Goal: Task Accomplishment & Management: Complete application form

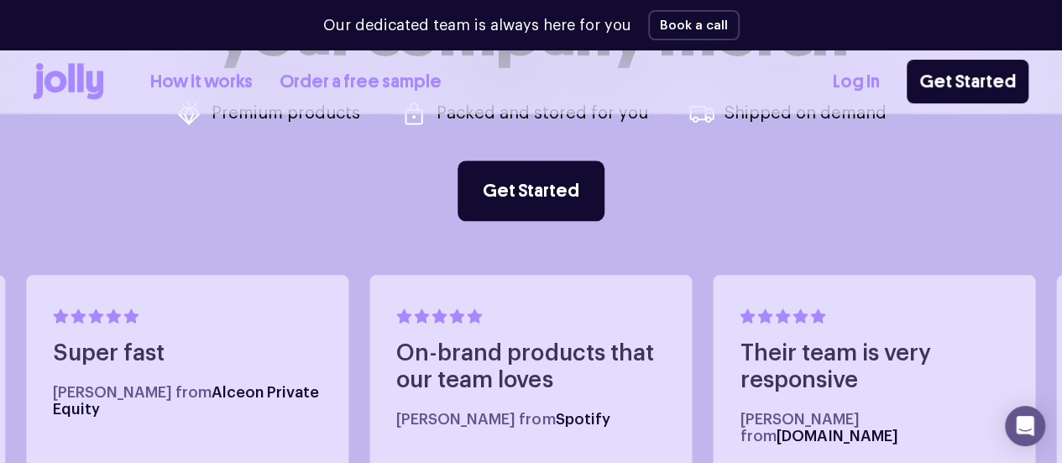
scroll to position [781, 0]
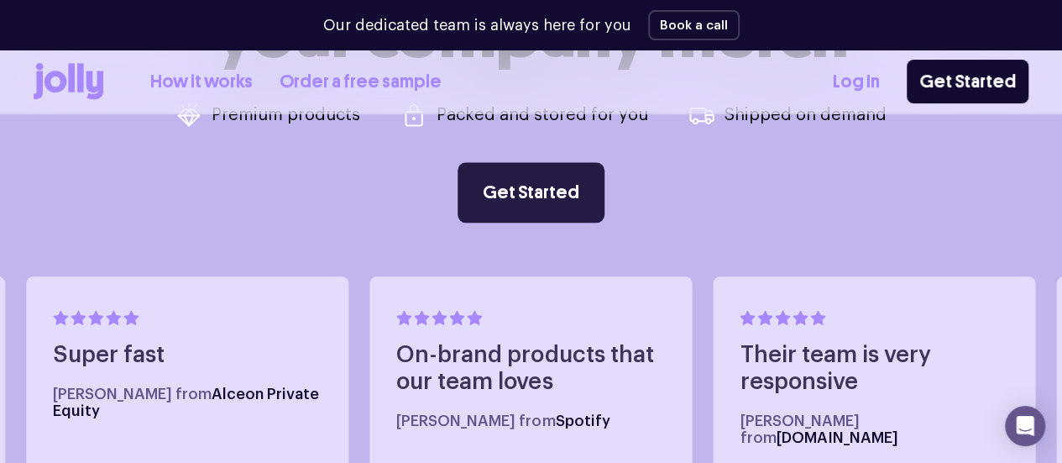
click at [525, 191] on link "Get Started" at bounding box center [531, 192] width 147 height 60
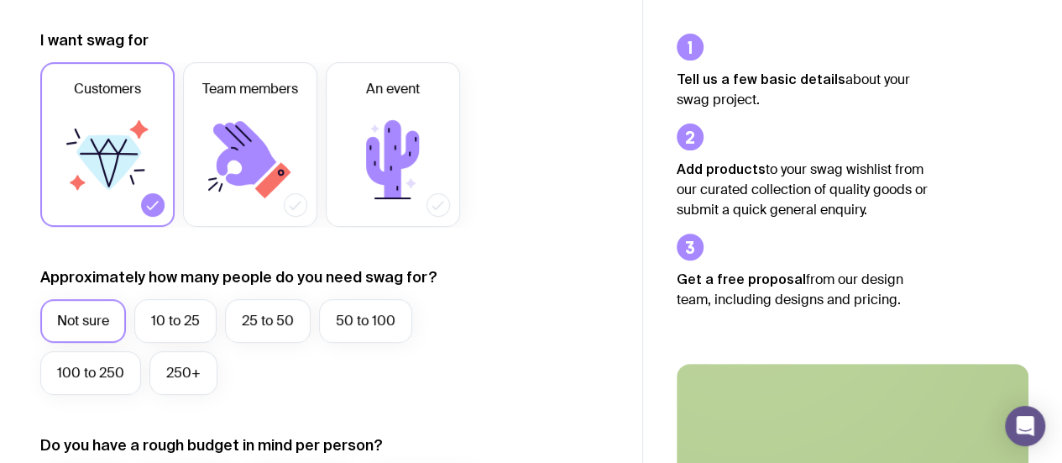
scroll to position [229, 0]
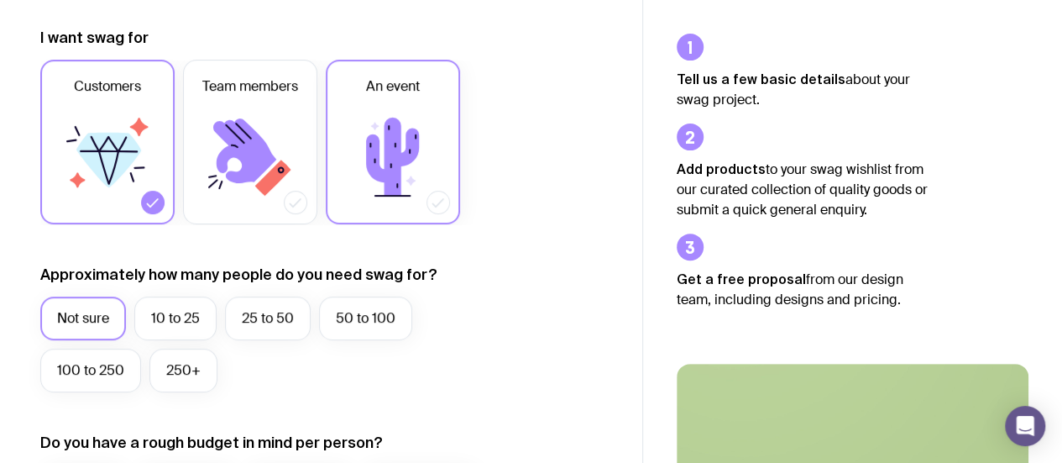
click at [437, 207] on icon at bounding box center [438, 202] width 17 height 17
click at [0, 0] on input "An event" at bounding box center [0, 0] width 0 height 0
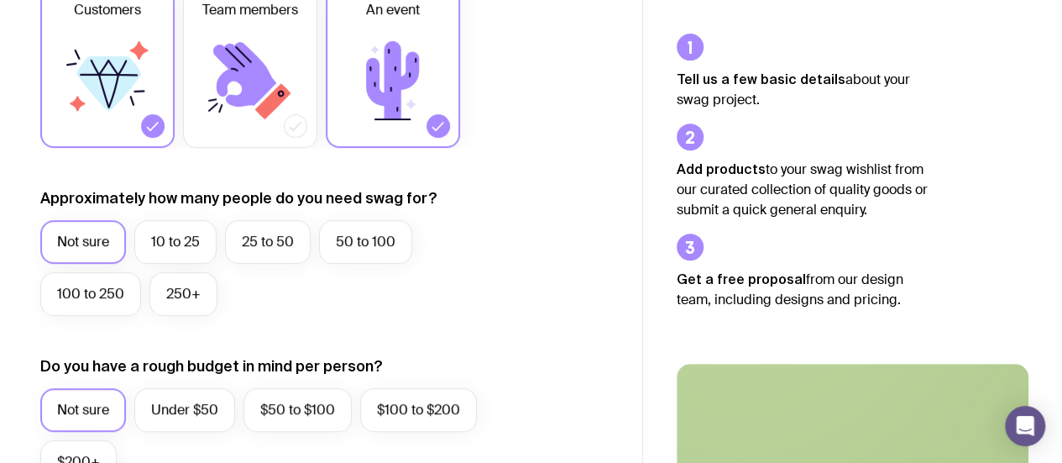
scroll to position [307, 0]
click at [372, 241] on label "50 to 100" at bounding box center [365, 241] width 93 height 44
click at [0, 0] on input "50 to 100" at bounding box center [0, 0] width 0 height 0
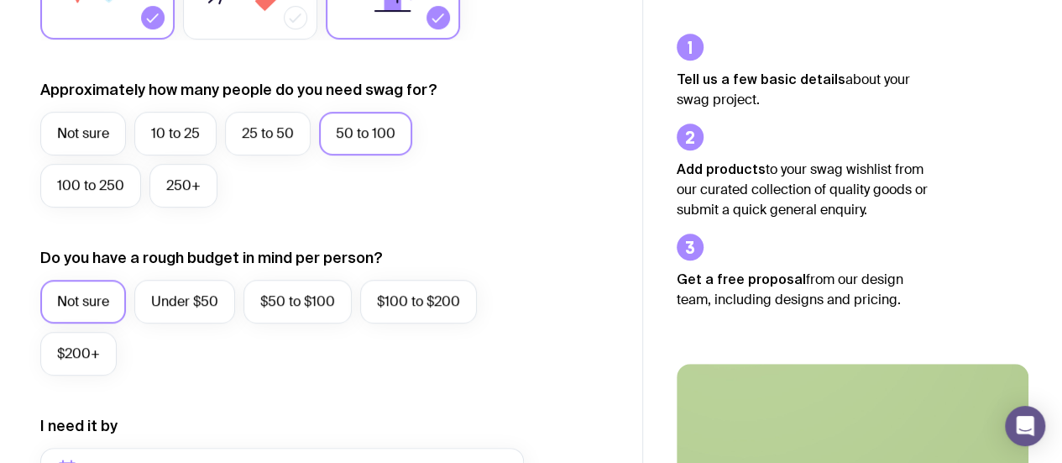
scroll to position [446, 0]
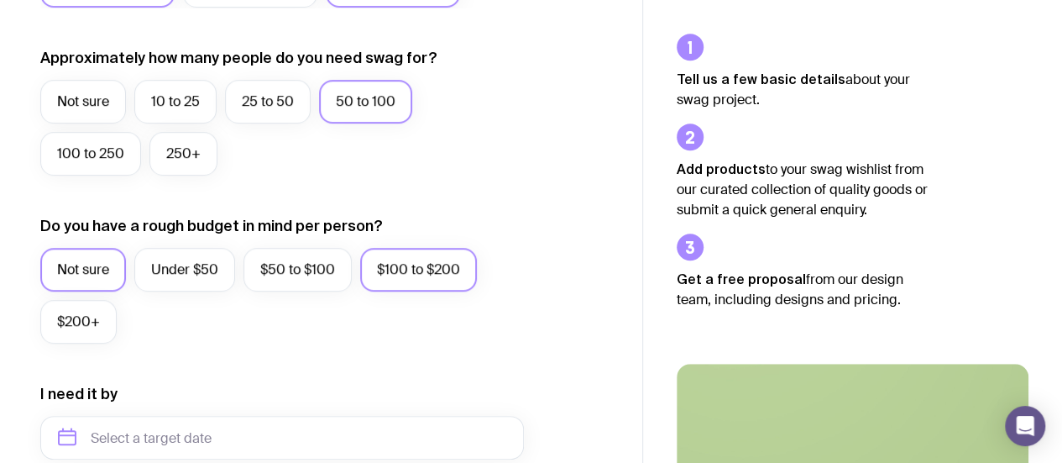
click at [440, 275] on label "$100 to $200" at bounding box center [418, 270] width 117 height 44
click at [0, 0] on input "$100 to $200" at bounding box center [0, 0] width 0 height 0
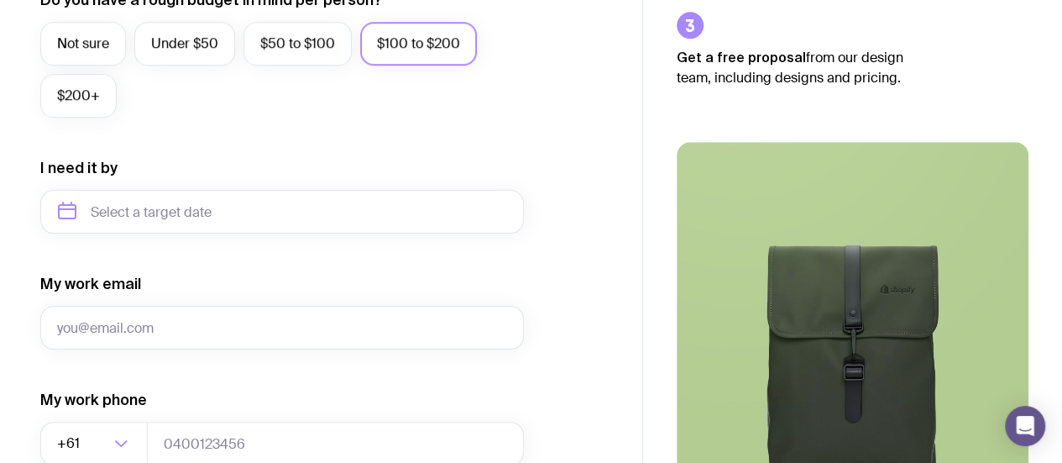
scroll to position [677, 0]
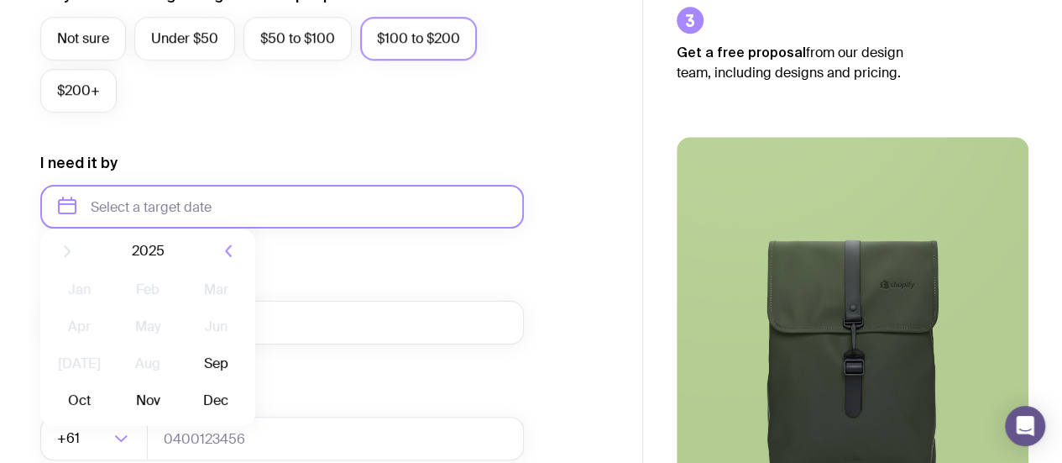
click at [376, 204] on input "text" at bounding box center [282, 207] width 484 height 44
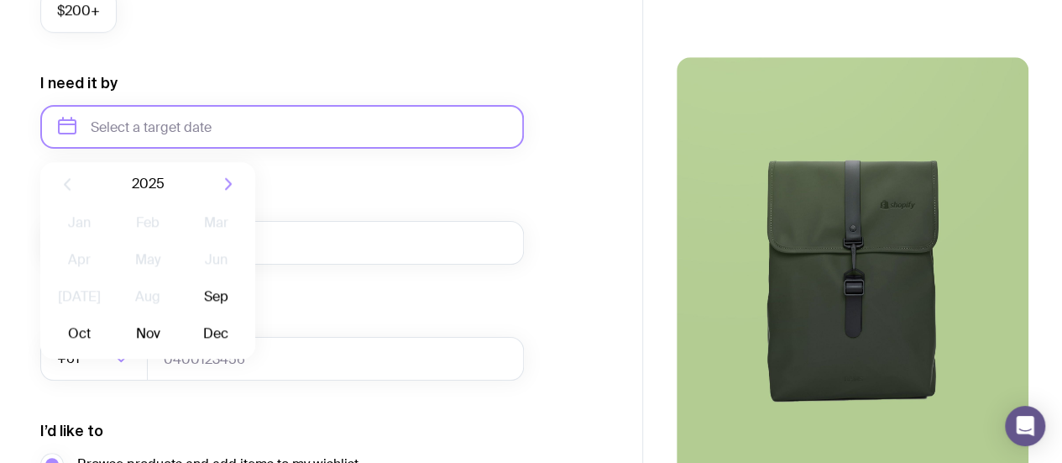
scroll to position [759, 0]
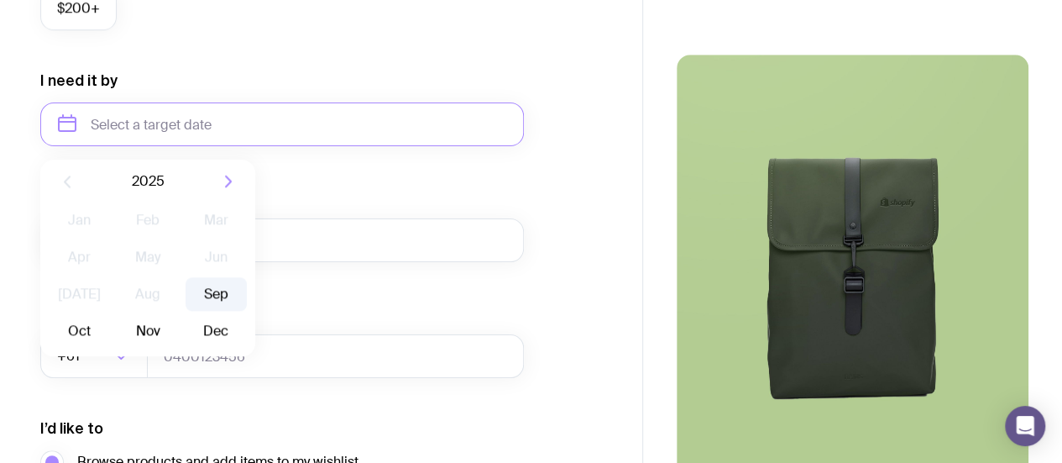
click at [110, 314] on button "Sep" at bounding box center [79, 331] width 61 height 34
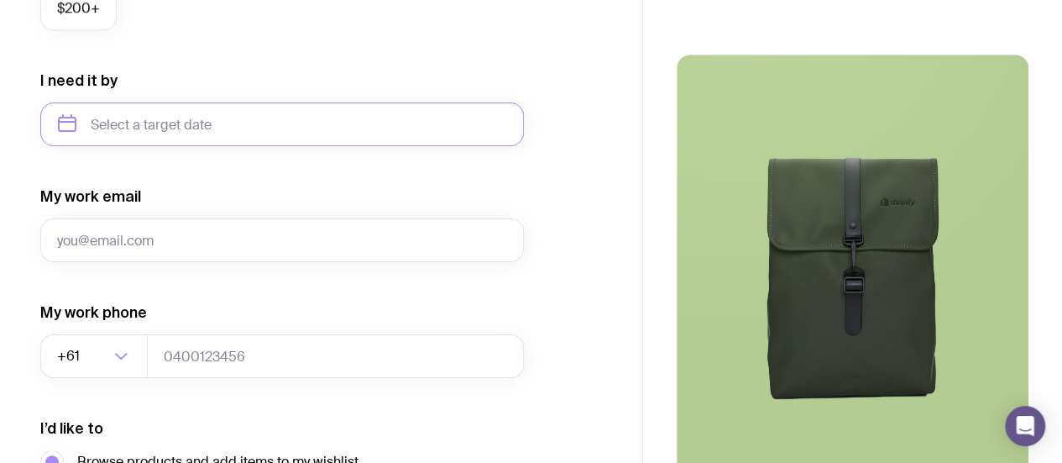
type input "[DATE]"
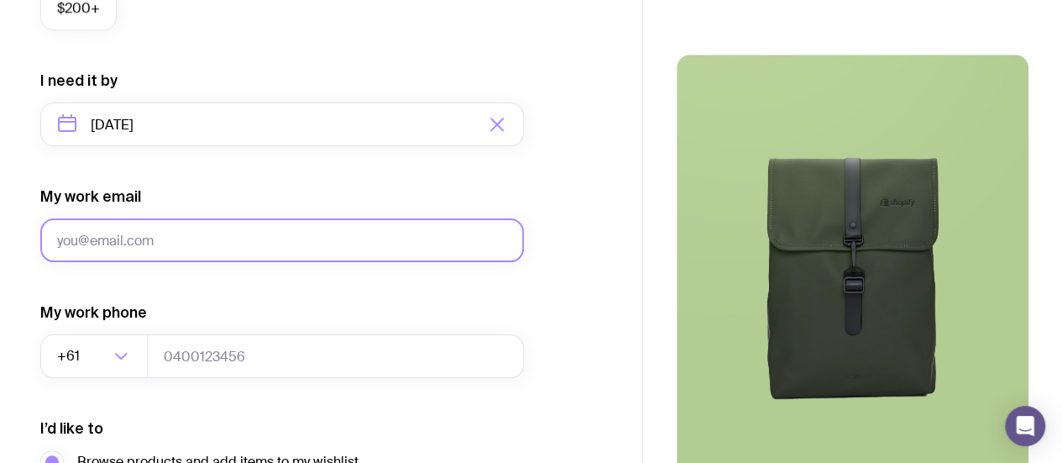
click at [237, 245] on input "My work email" at bounding box center [282, 240] width 484 height 44
type input "[EMAIL_ADDRESS][DOMAIN_NAME]"
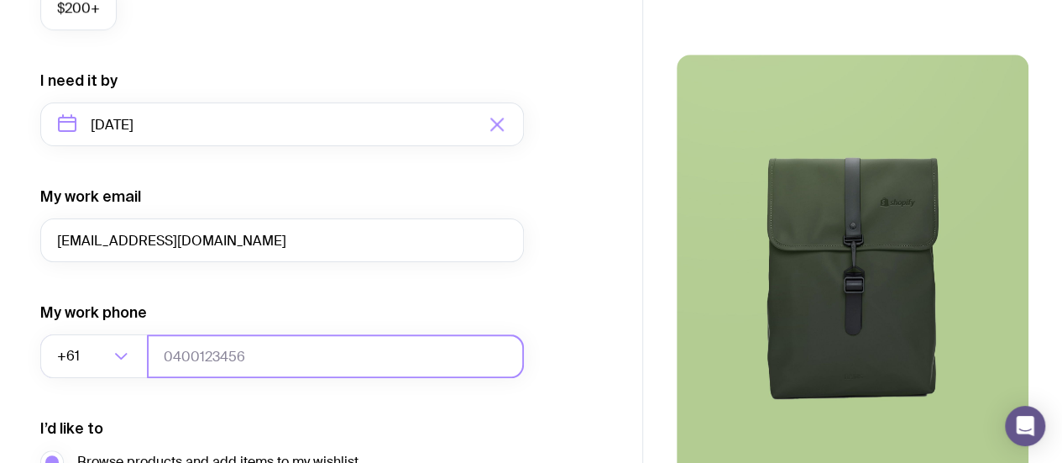
click at [191, 352] on input "tel" at bounding box center [335, 356] width 377 height 44
type input "0404235169"
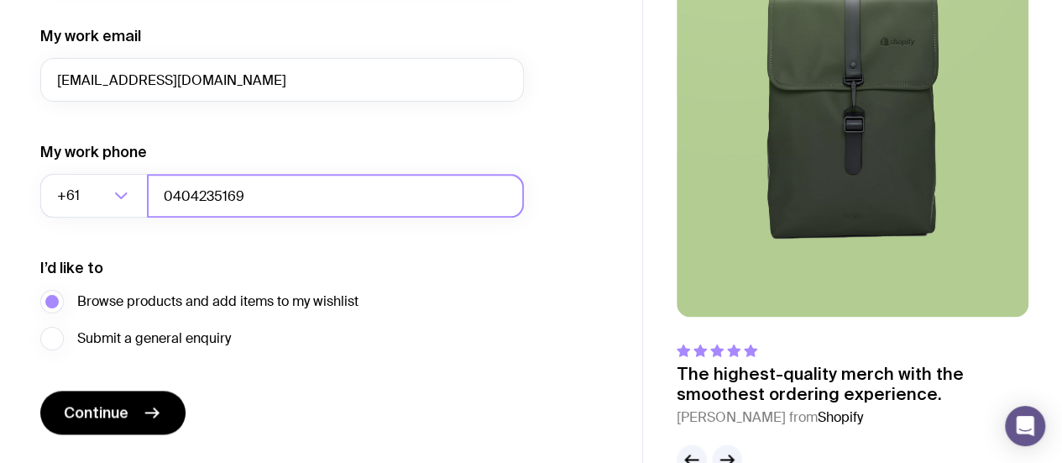
scroll to position [950, 0]
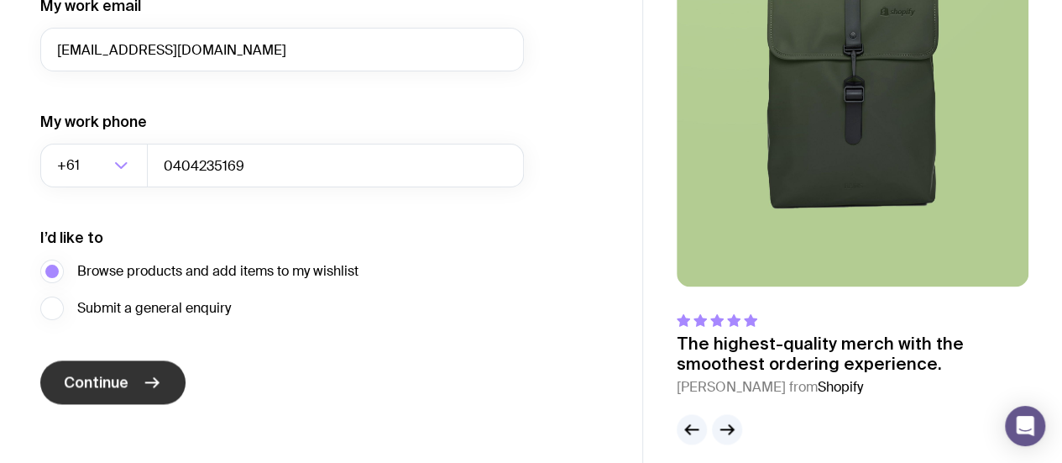
click at [126, 376] on span "Continue" at bounding box center [96, 382] width 65 height 20
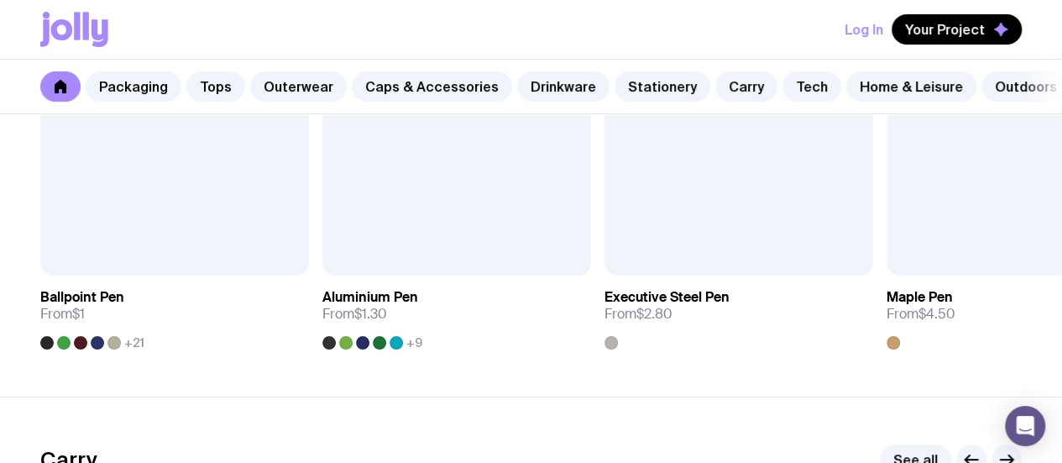
scroll to position [3211, 0]
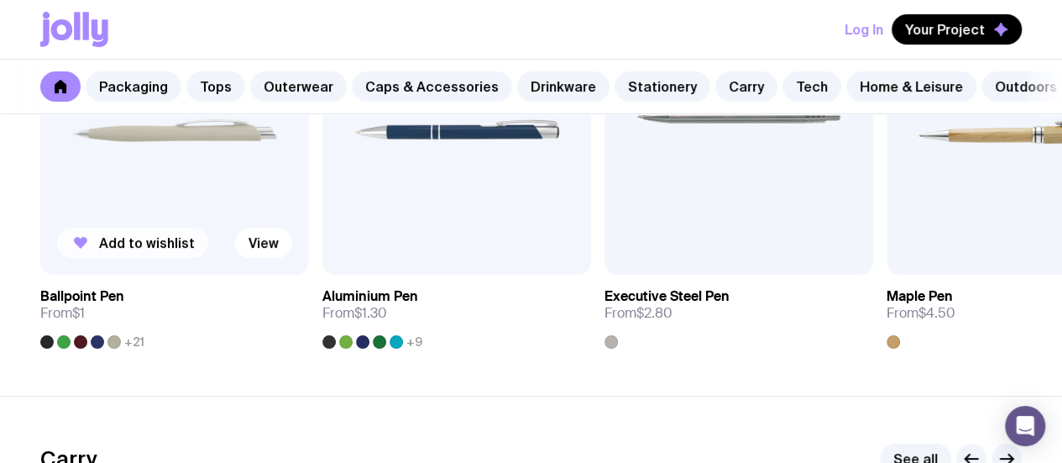
click at [150, 251] on span "Add to wishlist" at bounding box center [147, 242] width 96 height 17
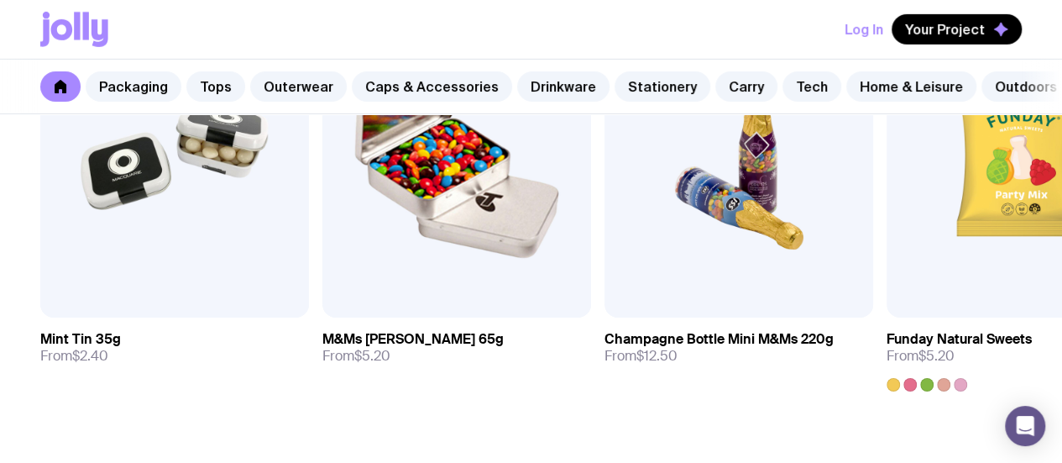
scroll to position [5911, 0]
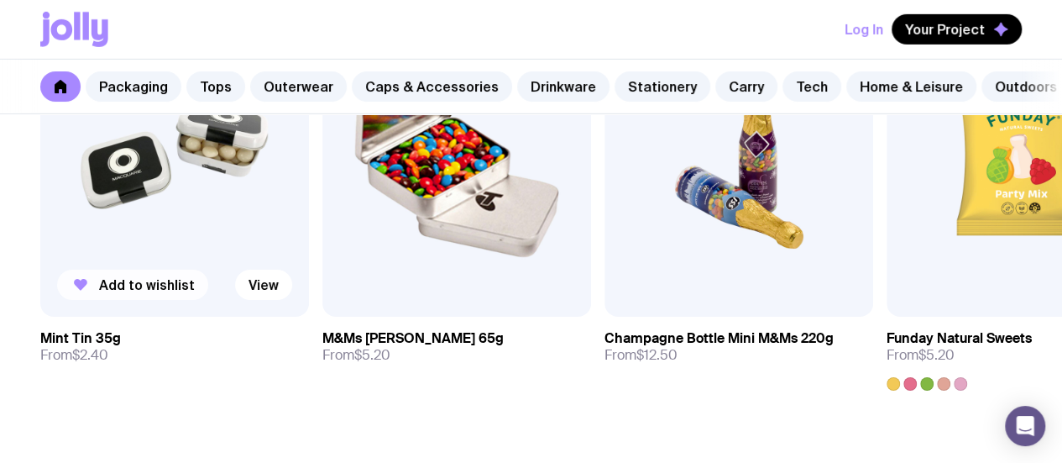
click at [155, 293] on span "Add to wishlist" at bounding box center [147, 284] width 96 height 17
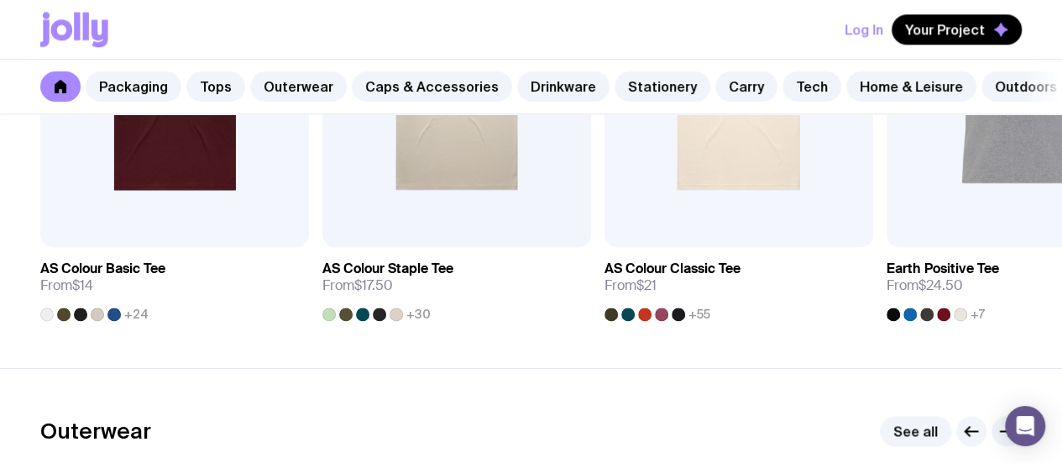
scroll to position [1044, 0]
click at [112, 224] on span "Add to wishlist" at bounding box center [147, 215] width 96 height 17
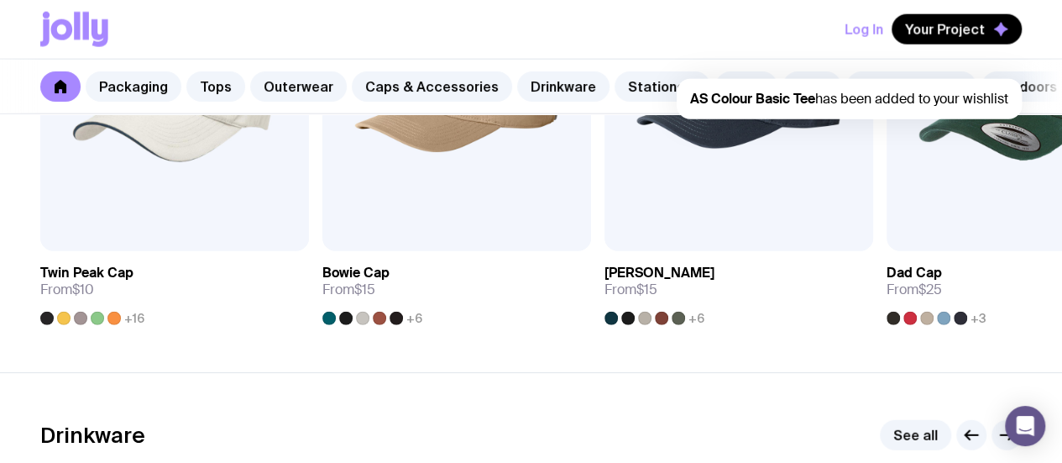
scroll to position [2145, 0]
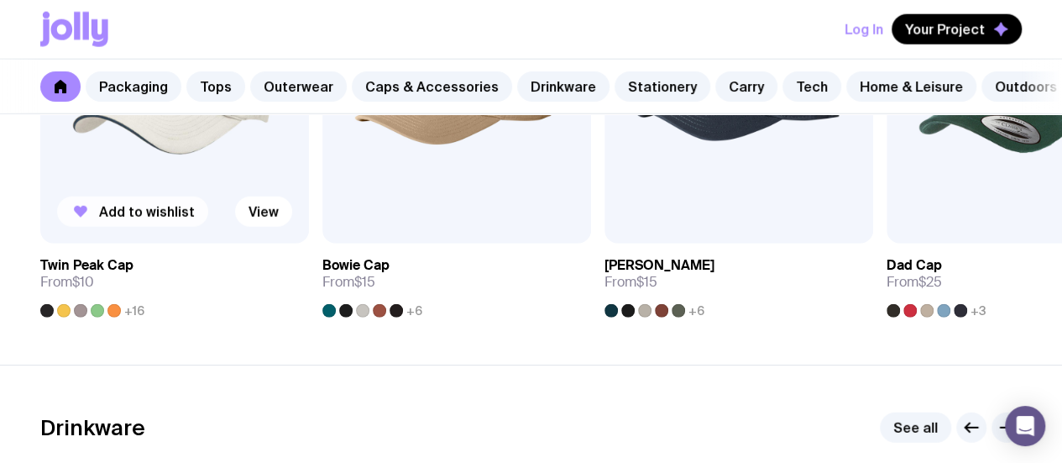
click at [115, 220] on span "Add to wishlist" at bounding box center [147, 211] width 96 height 17
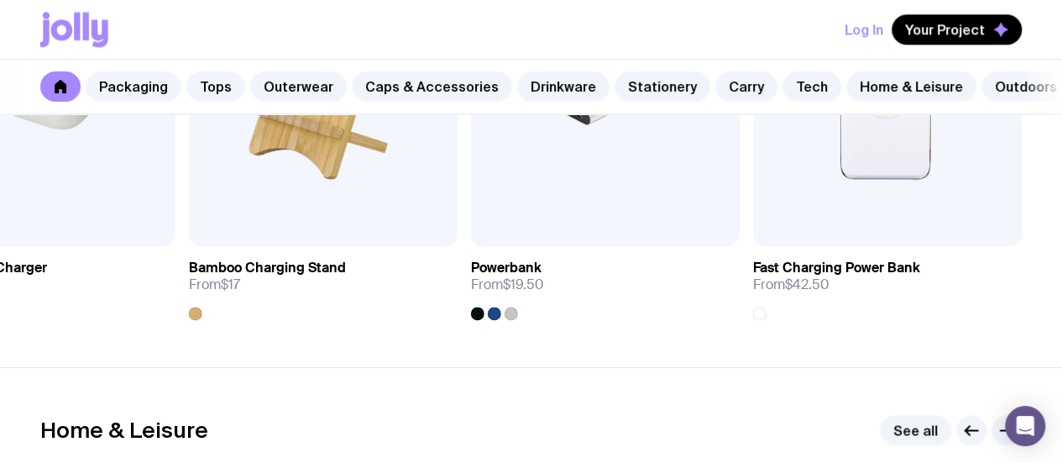
scroll to position [4273, 0]
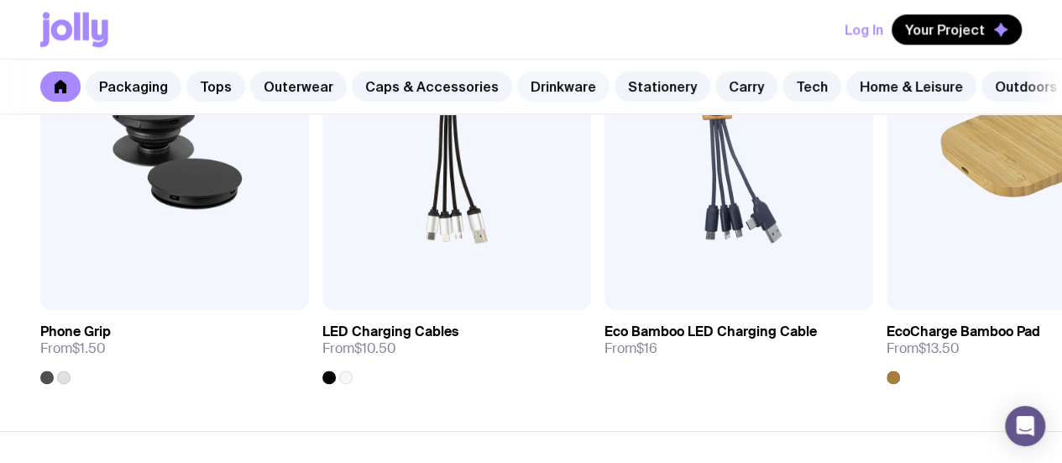
click at [547, 91] on link "Drinkware" at bounding box center [563, 86] width 92 height 30
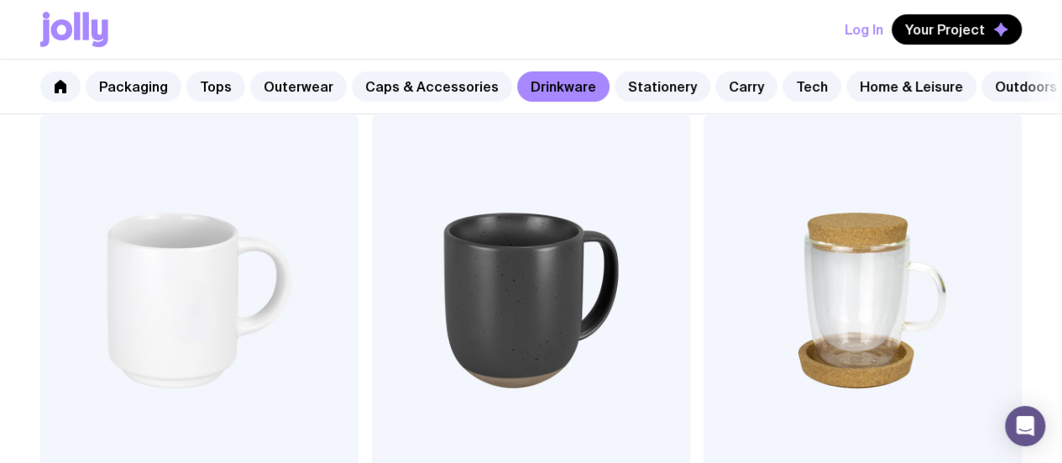
scroll to position [330, 0]
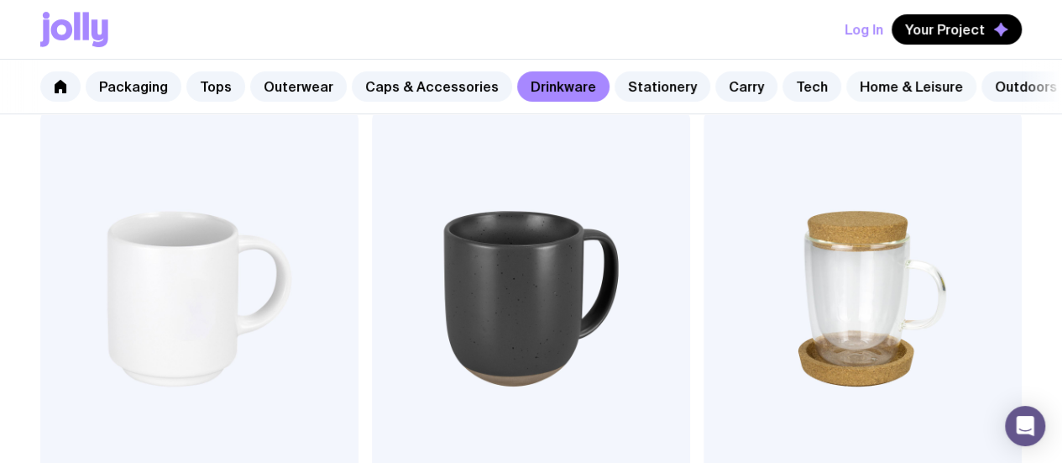
click at [884, 85] on link "Home & Leisure" at bounding box center [912, 86] width 130 height 30
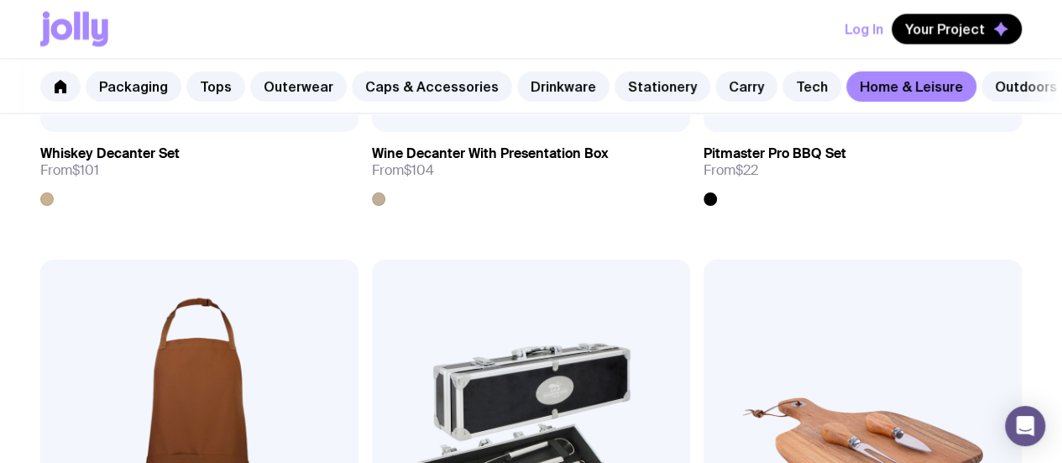
scroll to position [1708, 0]
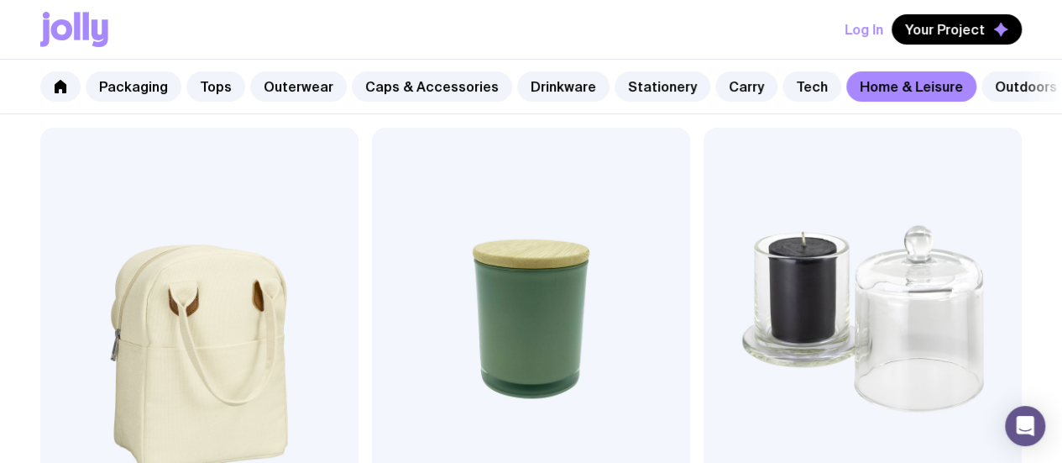
scroll to position [3515, 0]
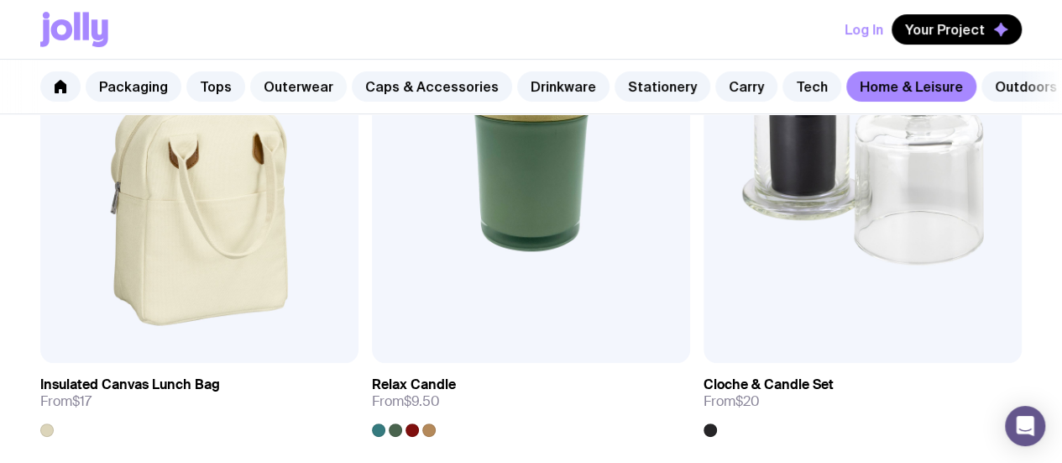
click at [312, 84] on link "Outerwear" at bounding box center [298, 86] width 97 height 30
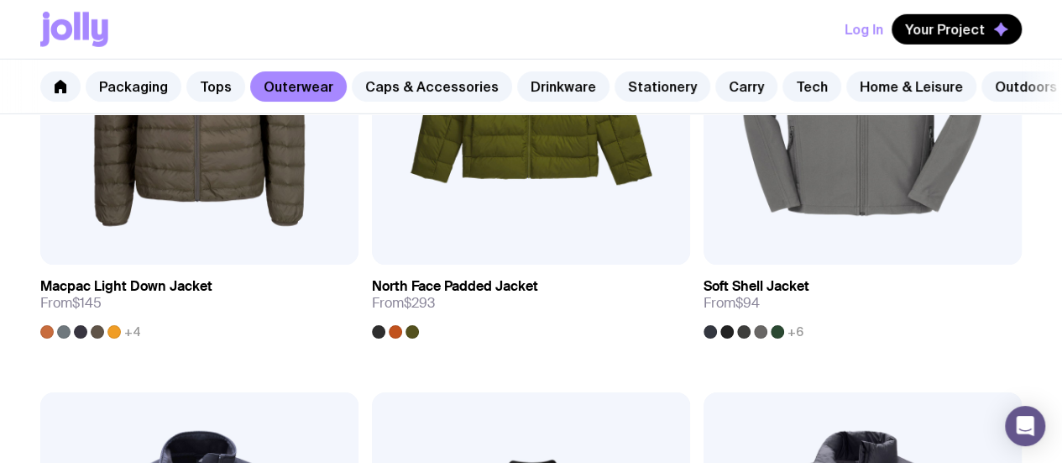
scroll to position [2595, 0]
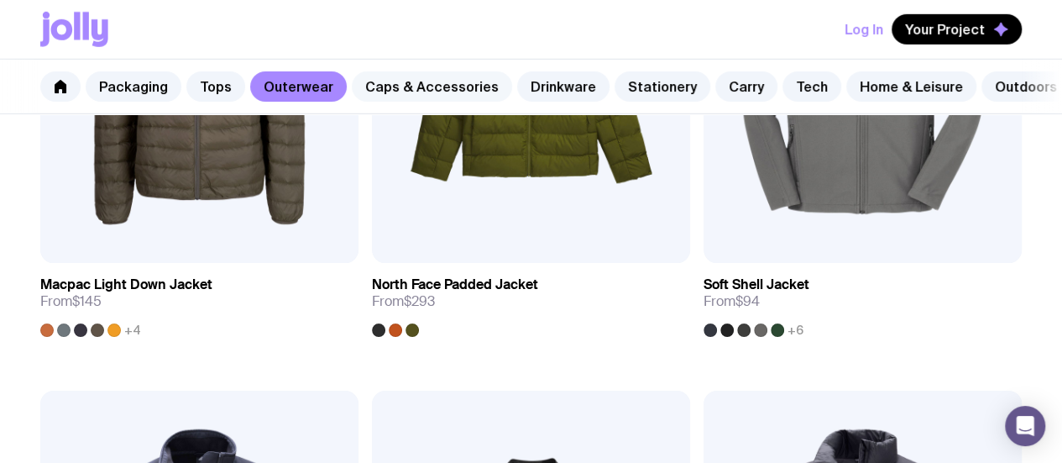
click at [446, 88] on link "Caps & Accessories" at bounding box center [432, 86] width 160 height 30
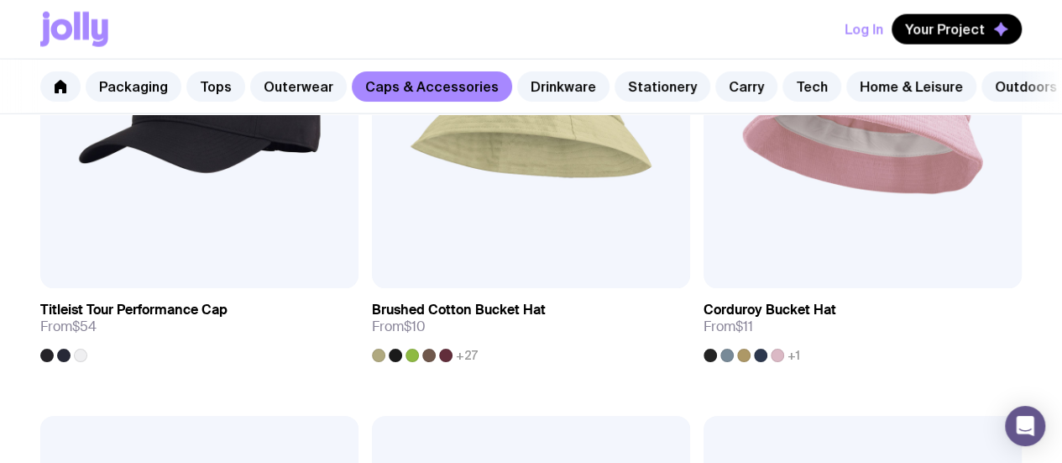
scroll to position [2054, 0]
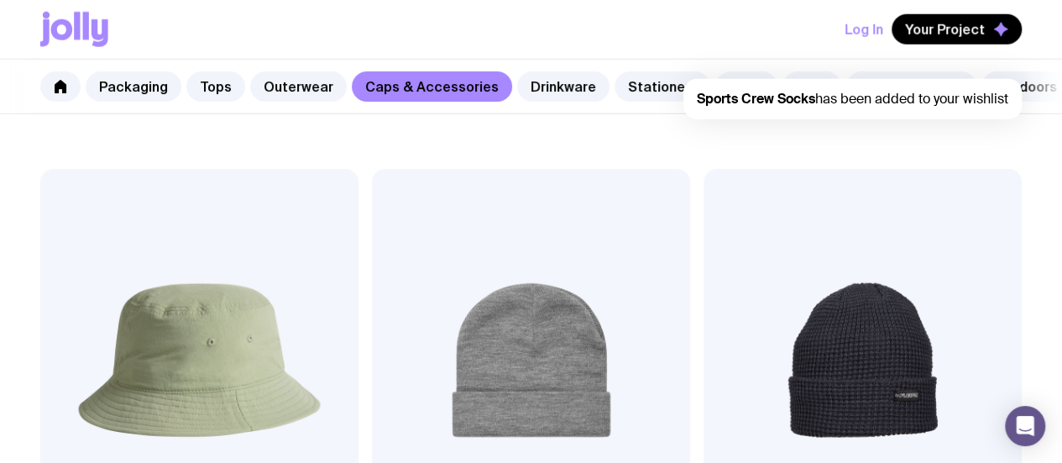
scroll to position [2295, 0]
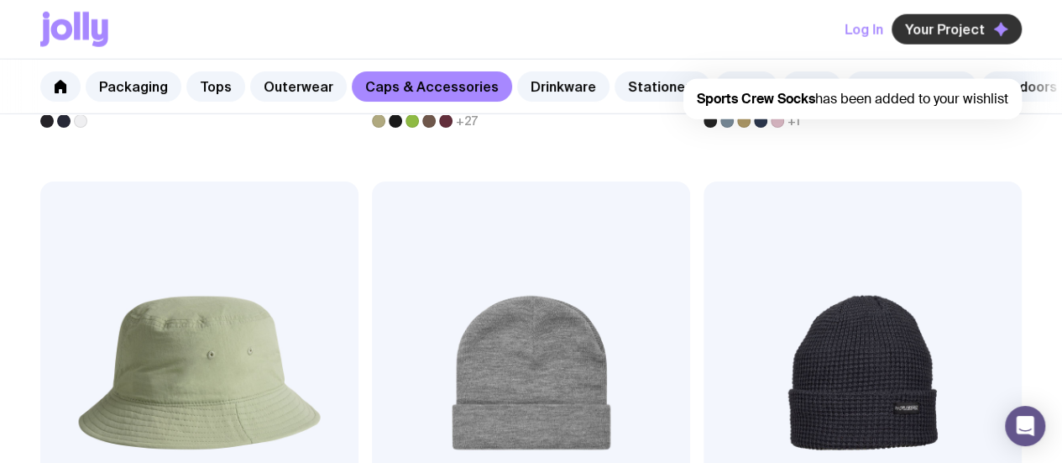
click at [983, 20] on button "Your Project" at bounding box center [957, 29] width 130 height 30
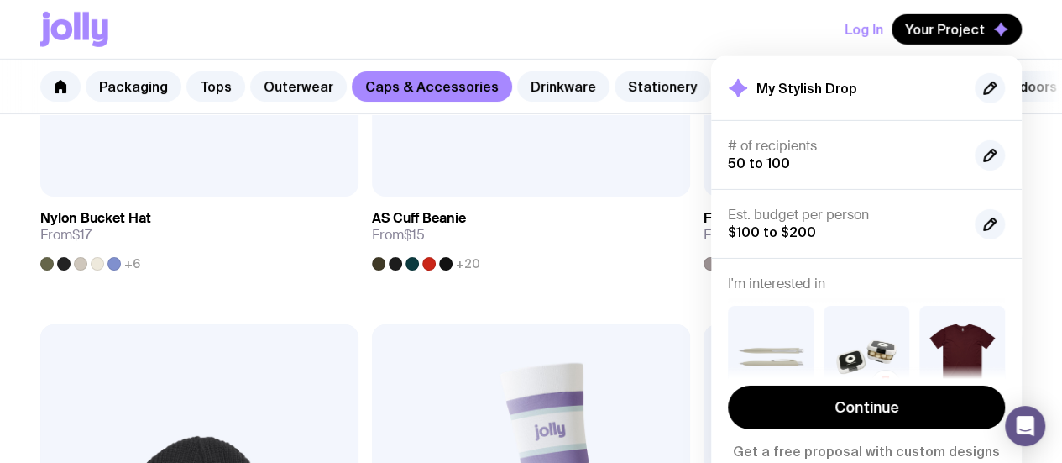
scroll to position [143, 0]
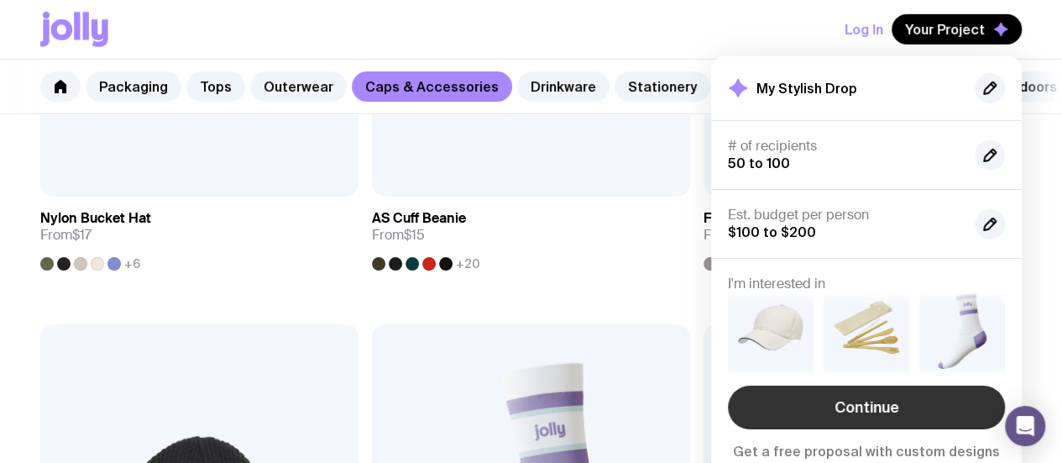
click at [837, 419] on link "Continue" at bounding box center [866, 408] width 277 height 44
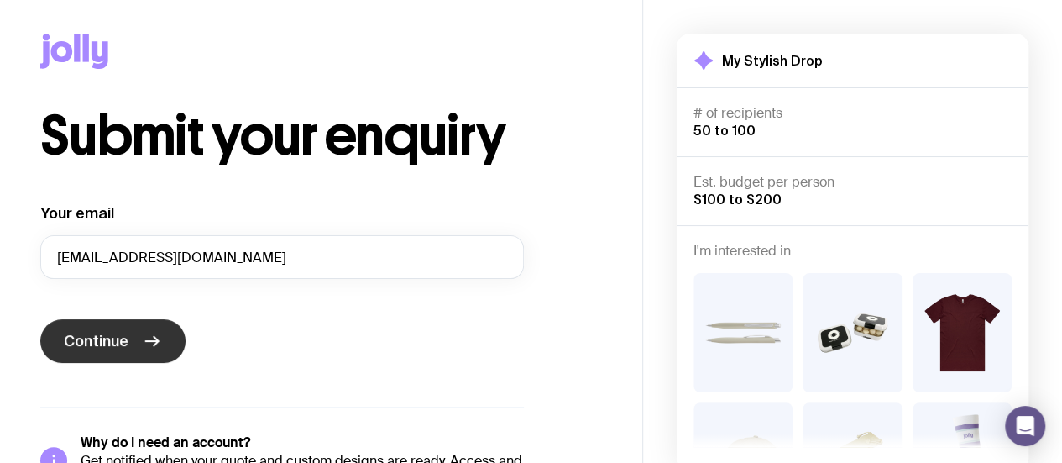
click at [129, 341] on button "Continue" at bounding box center [112, 341] width 145 height 44
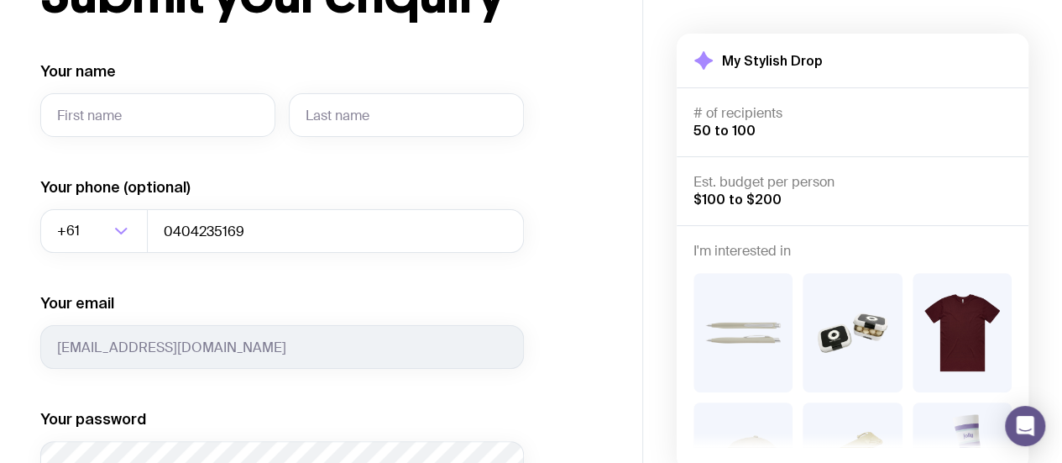
scroll to position [143, 0]
type input "B"
type input "Bless"
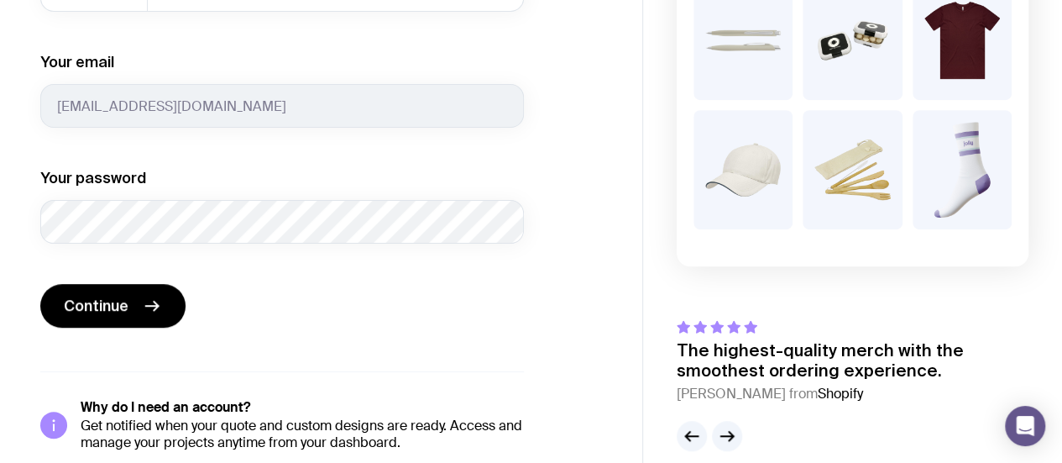
scroll to position [384, 0]
type input "[PERSON_NAME]"
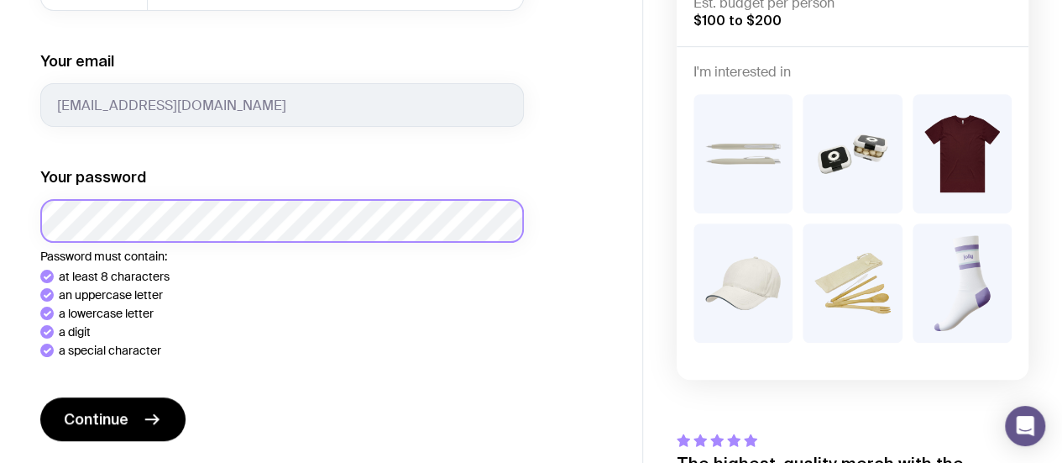
scroll to position [518, 0]
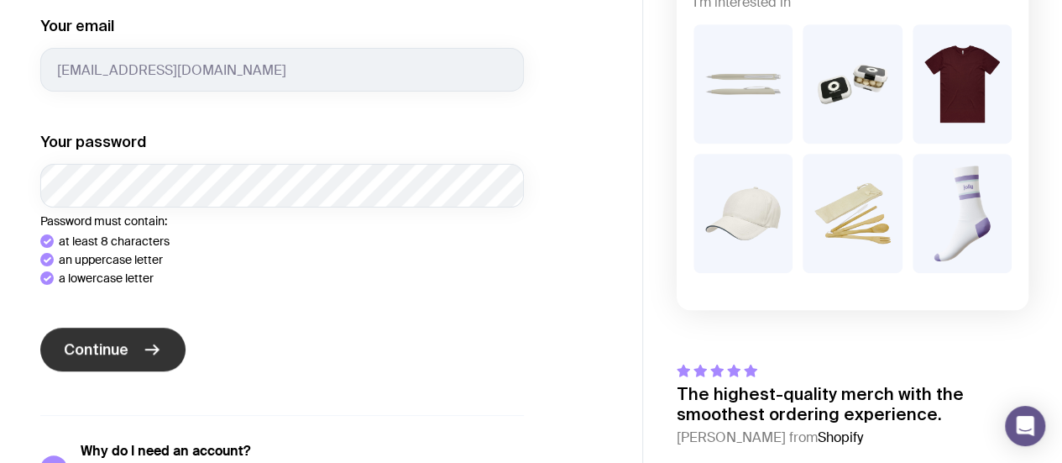
click at [146, 339] on icon "submit" at bounding box center [152, 349] width 20 height 20
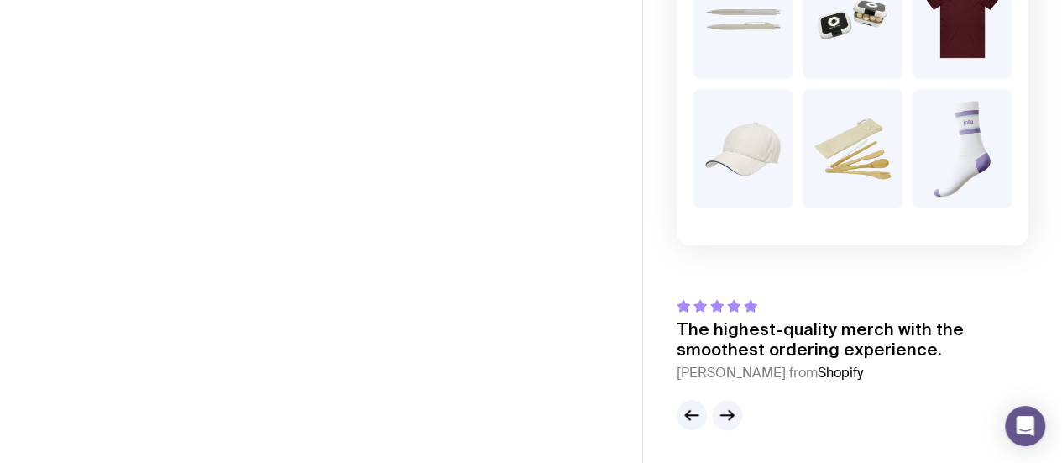
scroll to position [311, 0]
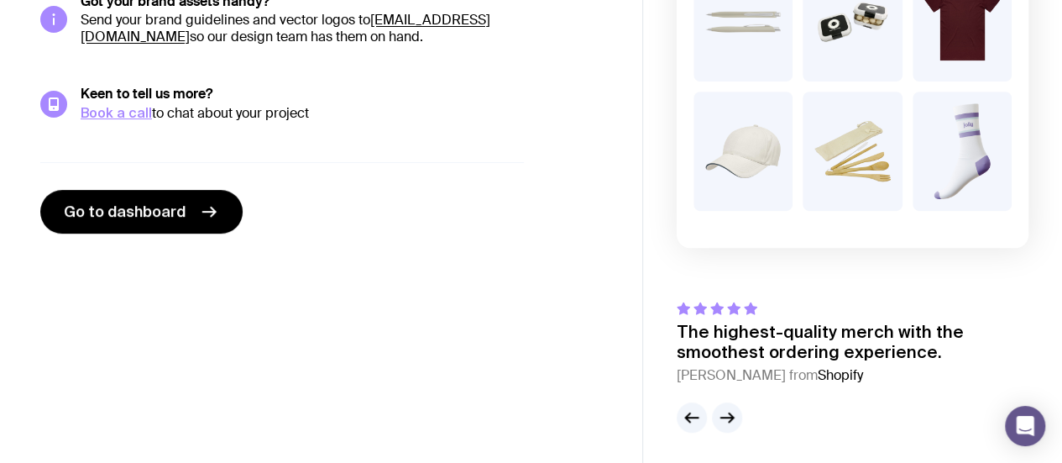
click at [607, 196] on div "Thanks! We’re on it. Our team will put together a proposal for your review, inc…" at bounding box center [321, 15] width 643 height 435
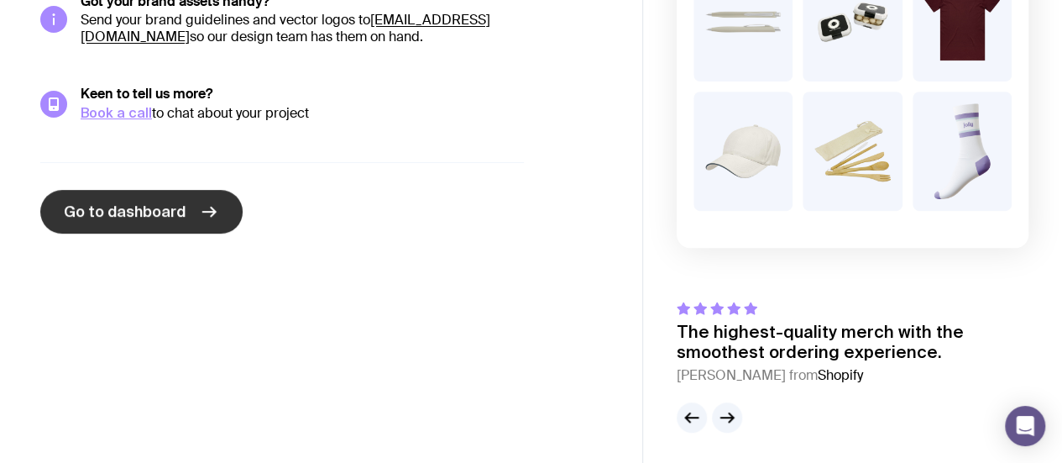
click at [141, 216] on span "Go to dashboard" at bounding box center [125, 212] width 122 height 20
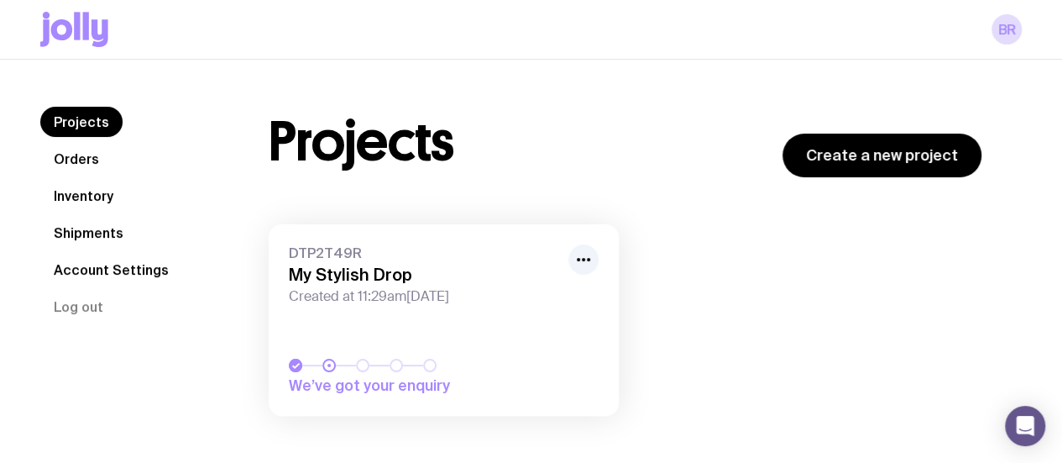
scroll to position [59, 0]
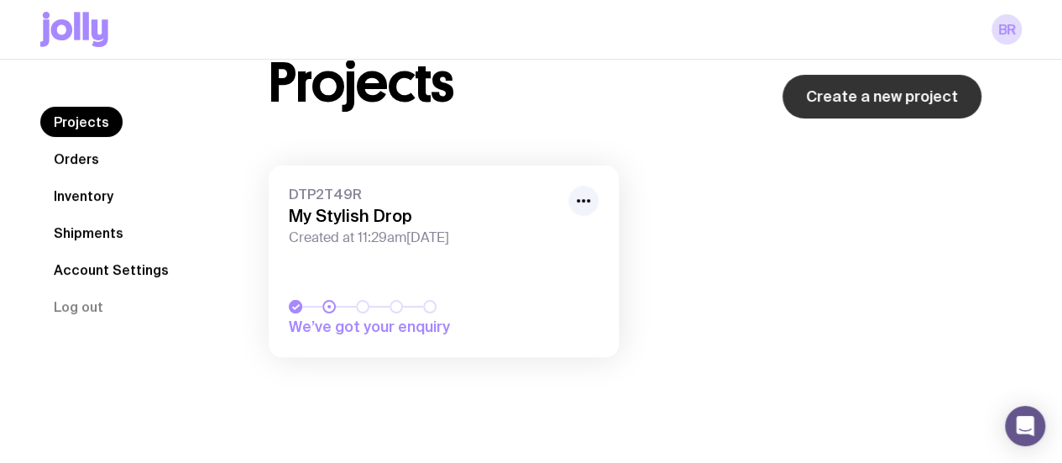
click at [855, 103] on link "Create a new project" at bounding box center [882, 97] width 199 height 44
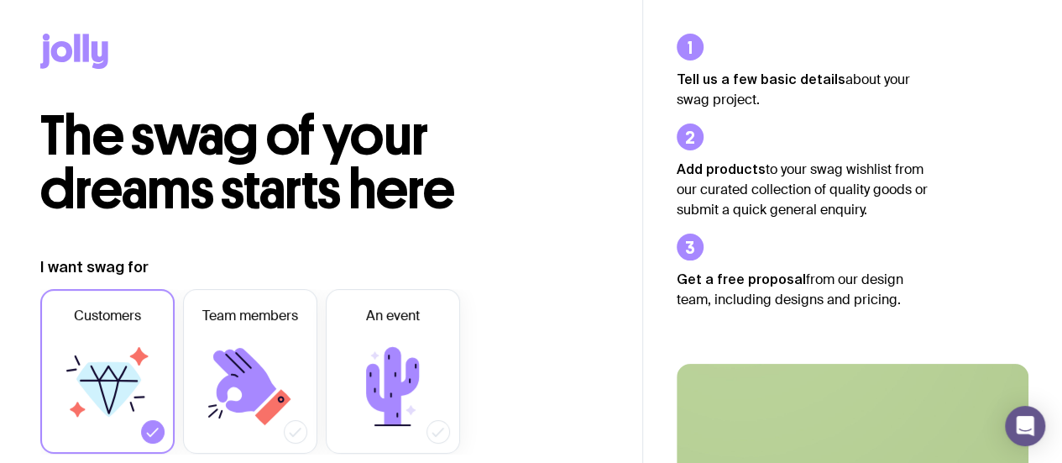
click at [75, 57] on icon at bounding box center [77, 48] width 6 height 28
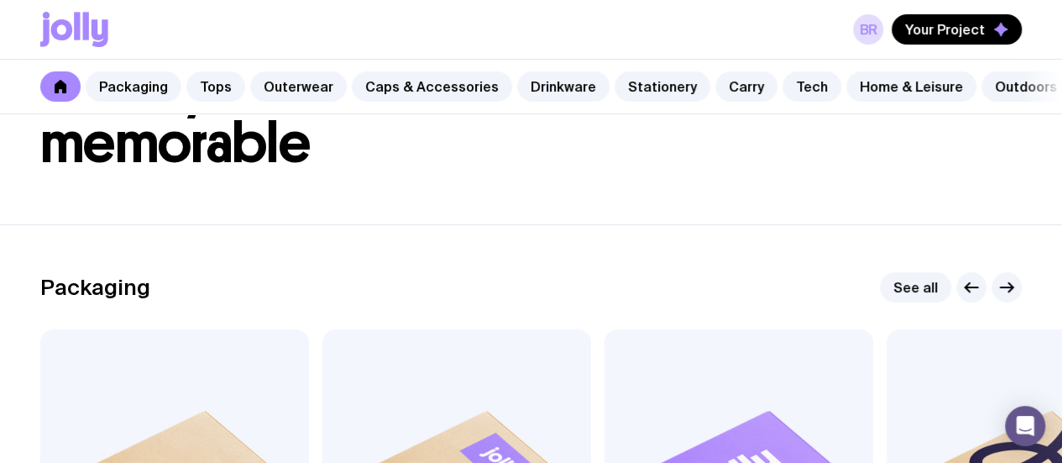
scroll to position [111, 0]
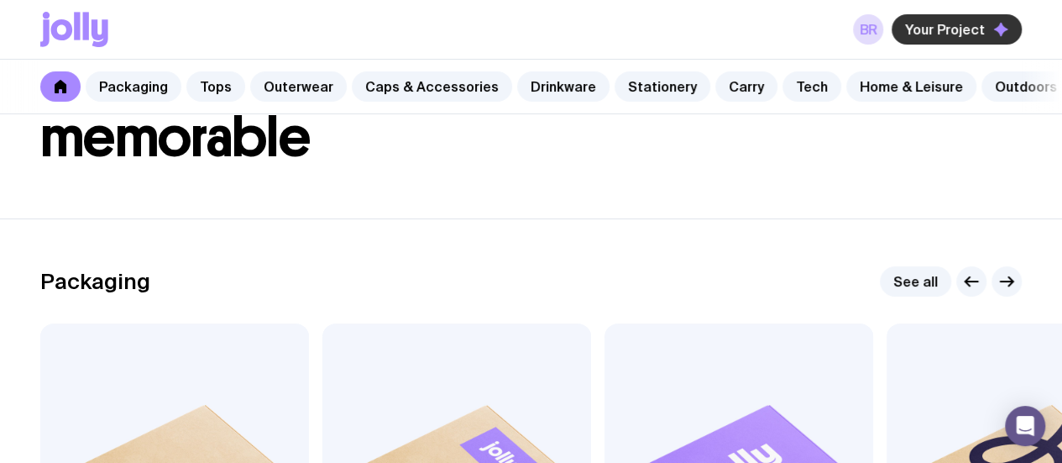
click at [957, 29] on span "Your Project" at bounding box center [945, 29] width 80 height 17
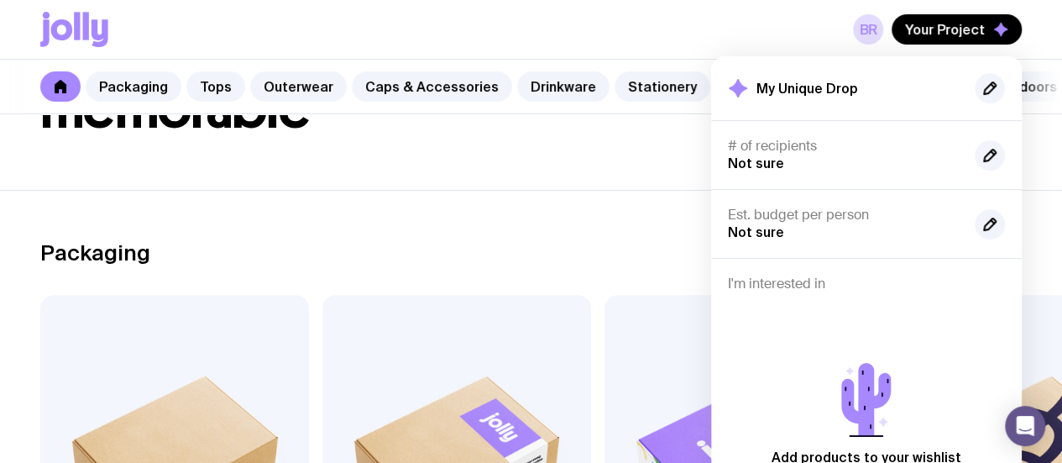
scroll to position [109, 0]
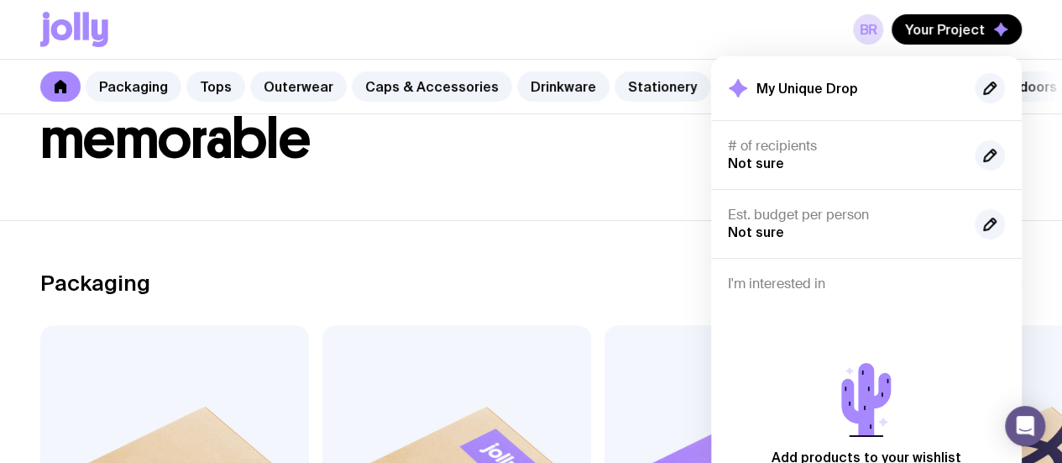
click at [810, 86] on h2 "My Unique Drop" at bounding box center [808, 88] width 102 height 17
click at [870, 29] on link "BR" at bounding box center [868, 29] width 30 height 30
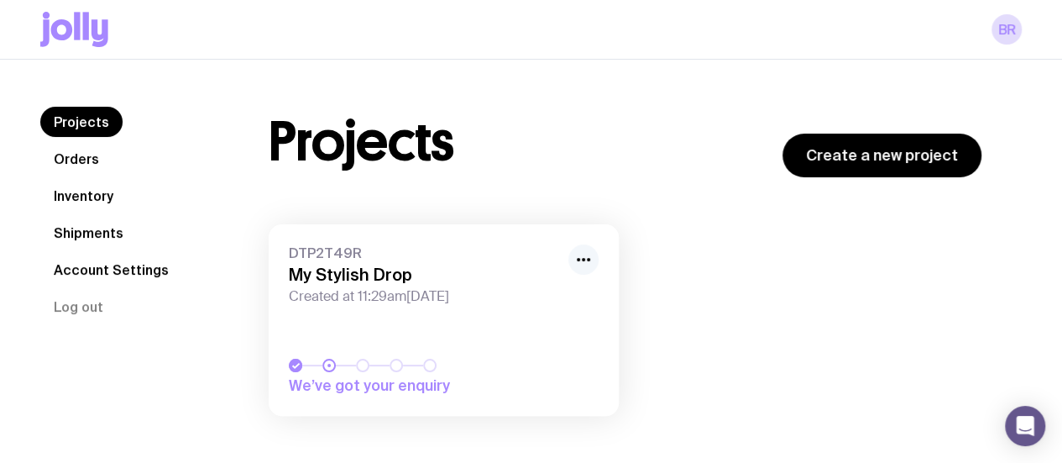
click at [581, 262] on icon "button" at bounding box center [584, 259] width 20 height 20
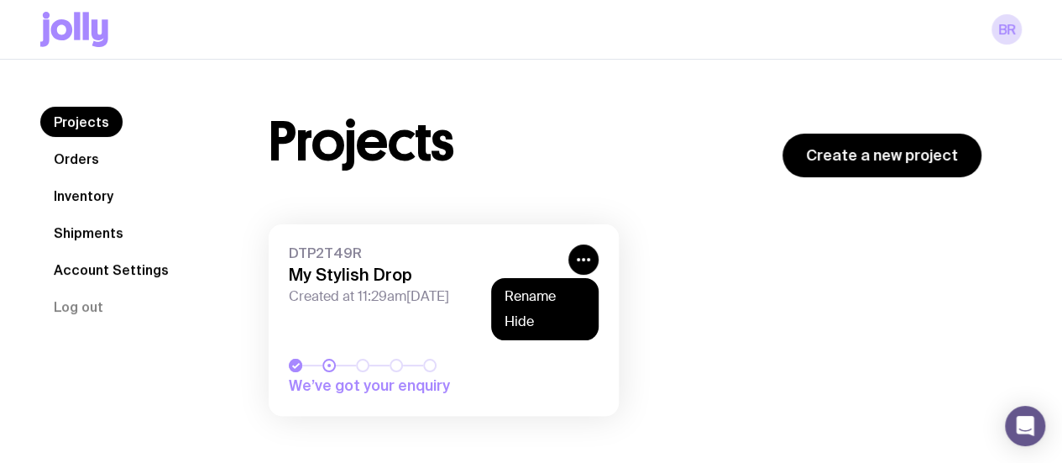
click at [176, 333] on div "Projects Orders Inventory Shipments Account Settings Log out" at bounding box center [134, 250] width 188 height 286
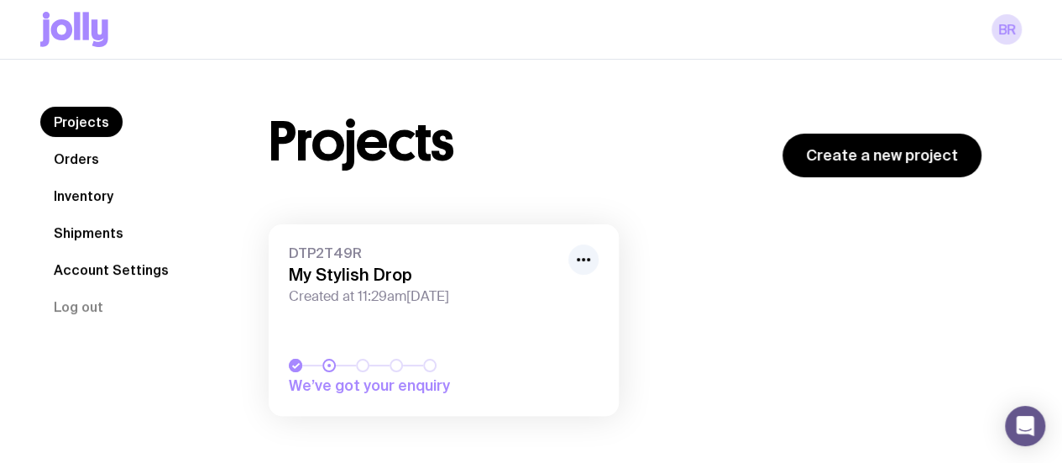
click at [81, 160] on link "Orders" at bounding box center [76, 159] width 72 height 30
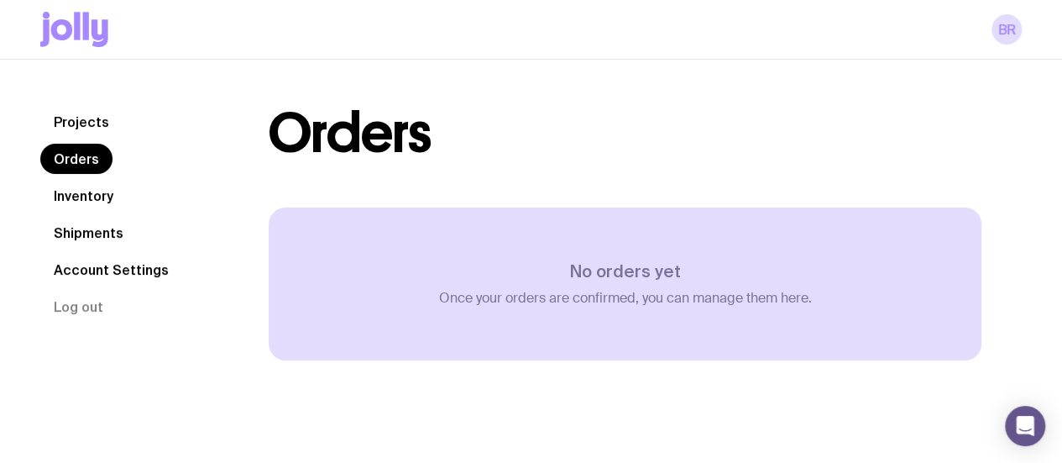
click at [86, 197] on link "Inventory" at bounding box center [83, 196] width 87 height 30
